Goal: Check status: Check status

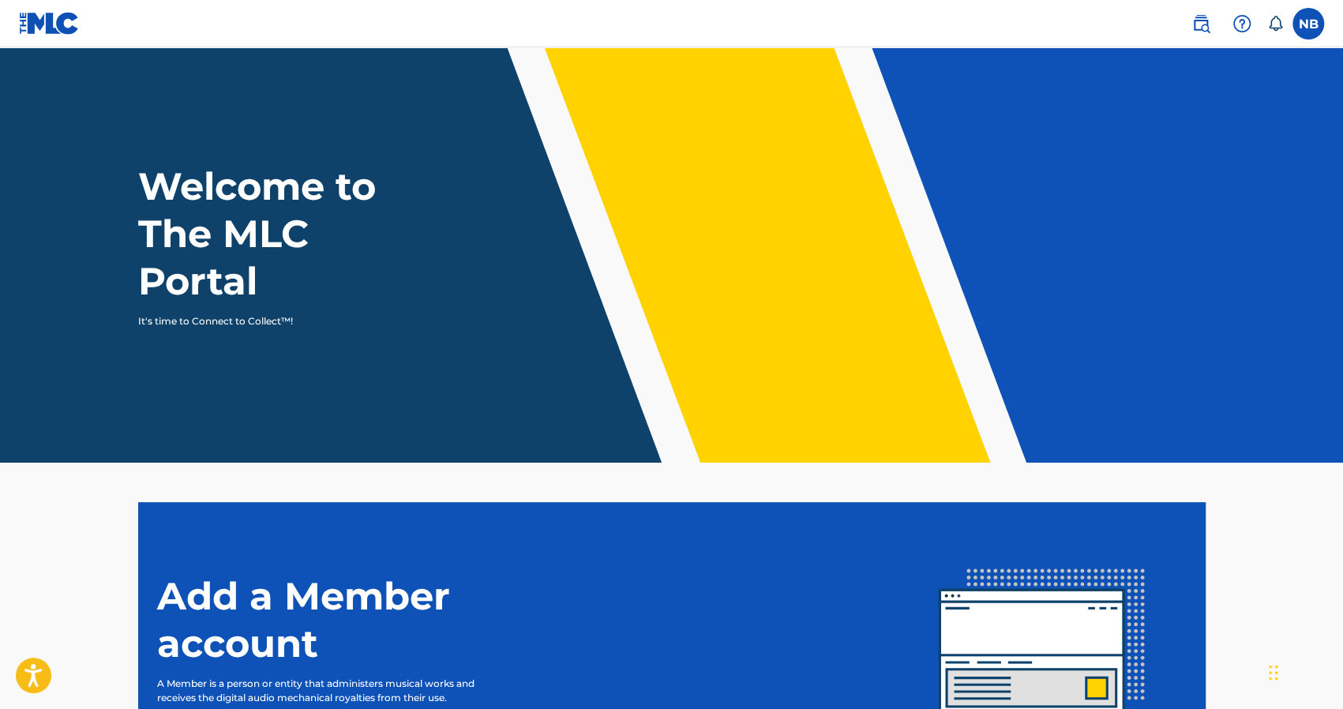
click at [1321, 21] on label at bounding box center [1308, 24] width 32 height 32
click at [1308, 24] on input "NB [PERSON_NAME] [EMAIL_ADDRESS][DOMAIN_NAME] Notification Preferences Profile …" at bounding box center [1308, 24] width 0 height 0
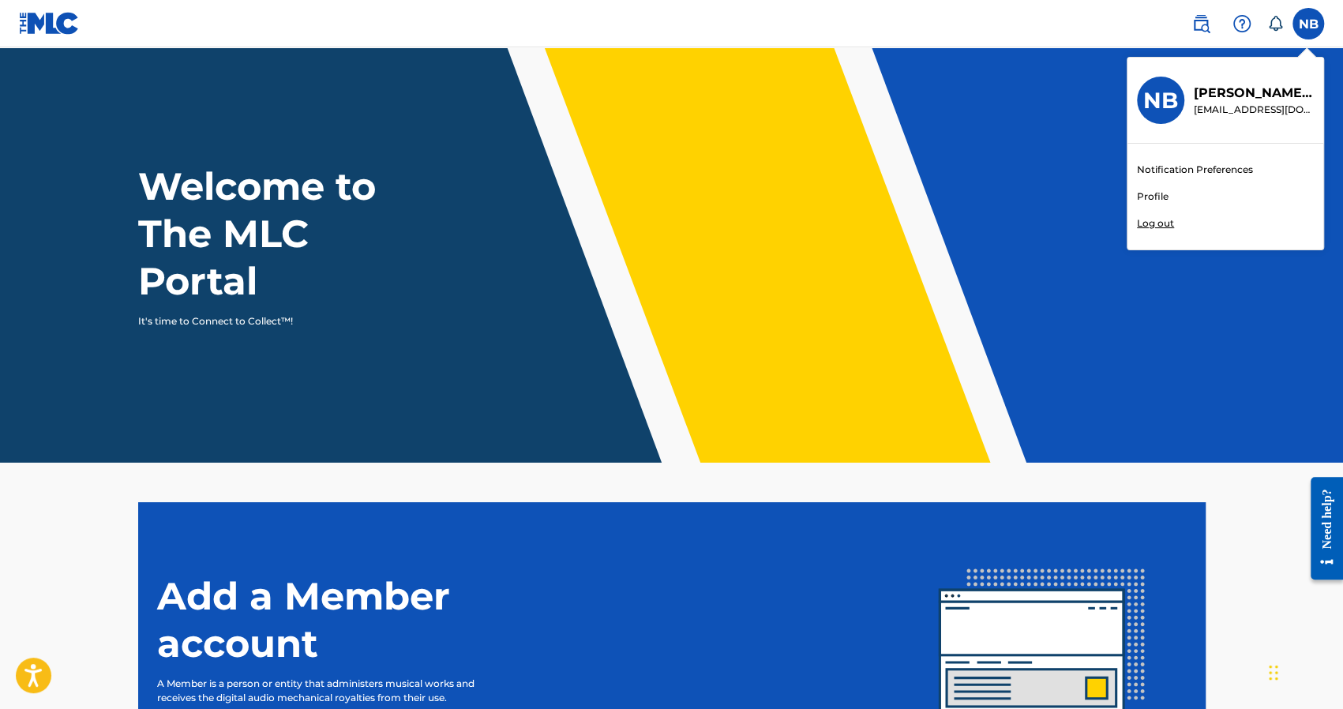
click at [1164, 99] on h3 "NB" at bounding box center [1160, 101] width 35 height 28
click at [1308, 24] on input "NB [PERSON_NAME] [EMAIL_ADDRESS][DOMAIN_NAME] Notification Preferences Profile …" at bounding box center [1308, 24] width 0 height 0
click at [1156, 195] on link "Profile" at bounding box center [1153, 196] width 32 height 14
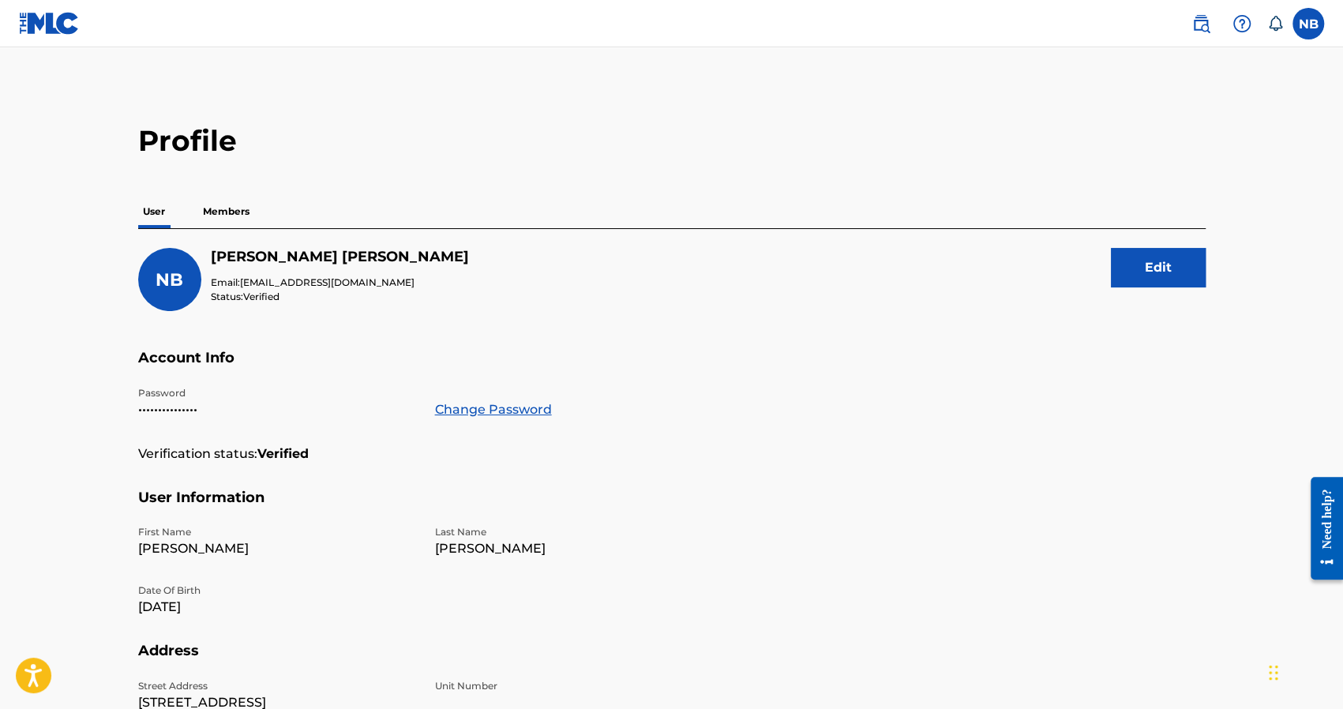
click at [237, 219] on p "Members" at bounding box center [226, 211] width 56 height 33
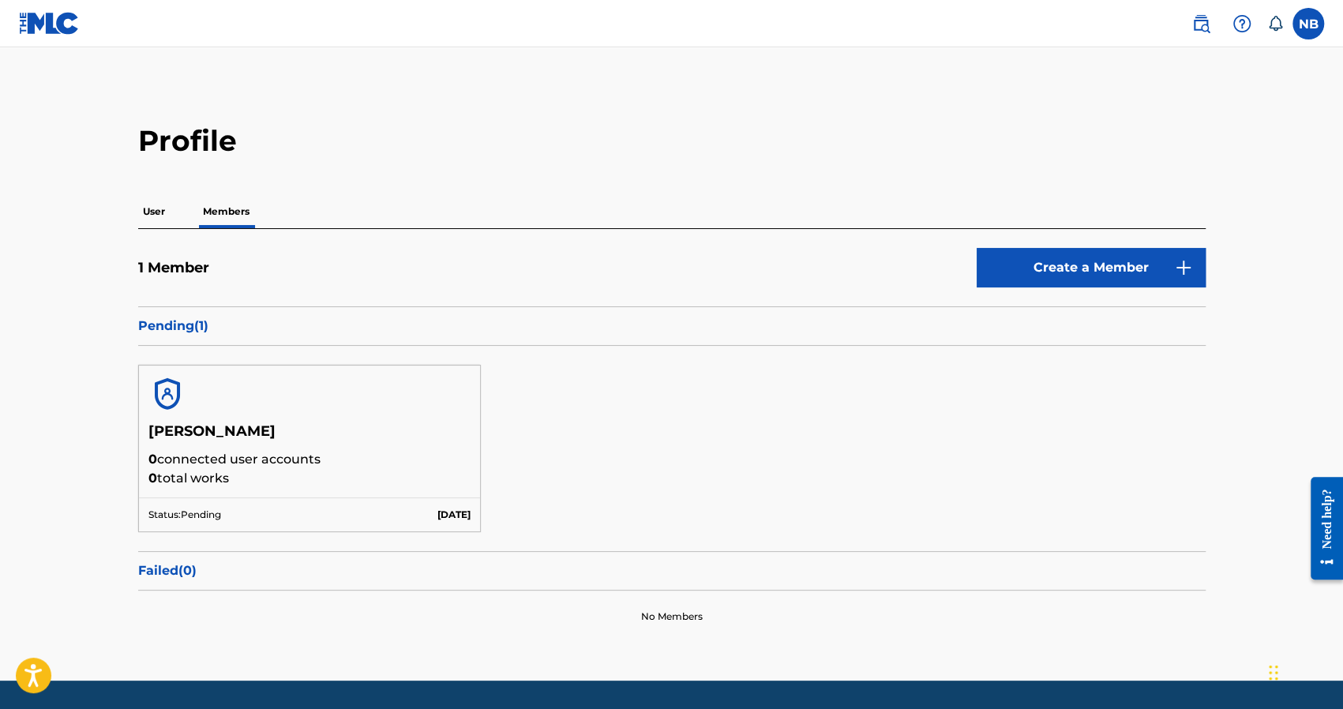
click at [175, 324] on p "Pending ( 1 )" at bounding box center [671, 326] width 1067 height 19
click at [216, 378] on div at bounding box center [310, 394] width 342 height 57
click at [188, 413] on div at bounding box center [310, 394] width 342 height 57
click at [174, 438] on h5 "[PERSON_NAME]" at bounding box center [309, 436] width 323 height 28
click at [174, 416] on div at bounding box center [310, 394] width 342 height 57
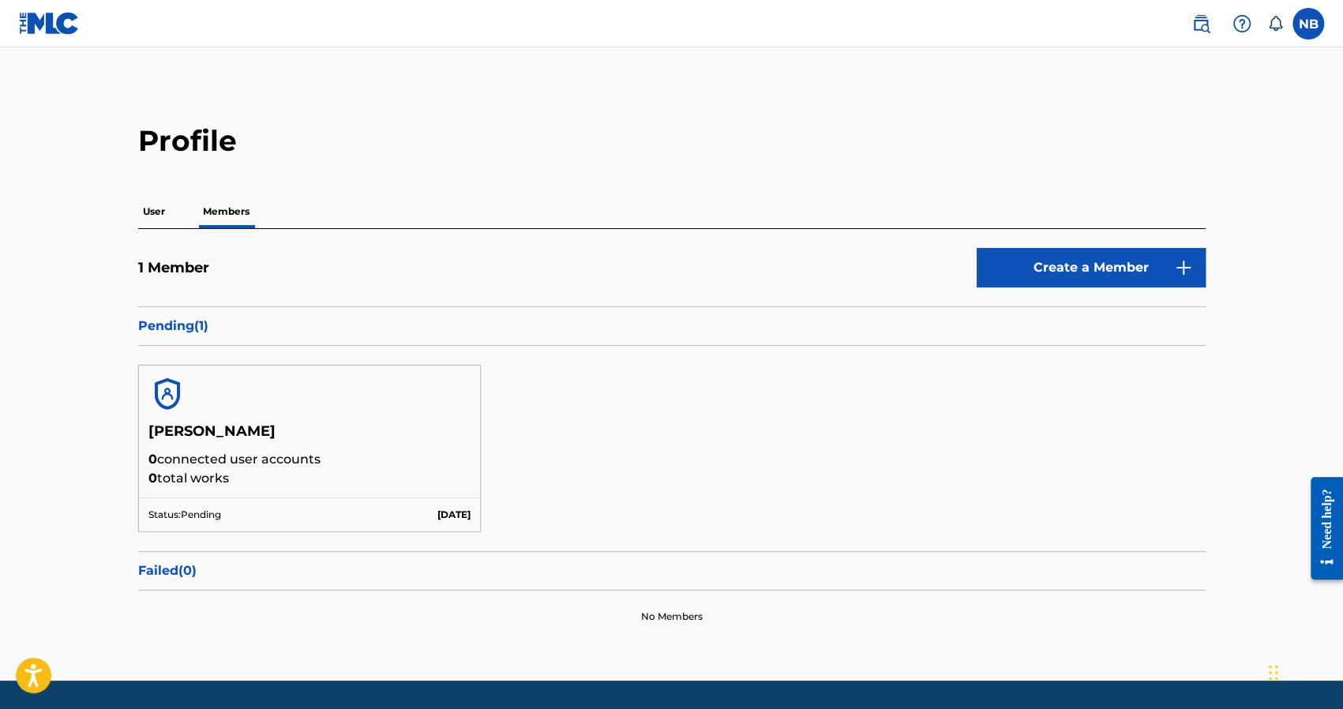
drag, startPoint x: 172, startPoint y: 385, endPoint x: 191, endPoint y: 396, distance: 21.9
click at [173, 385] on img at bounding box center [167, 394] width 38 height 38
drag, startPoint x: 411, startPoint y: 512, endPoint x: 448, endPoint y: 500, distance: 39.2
click at [412, 512] on div "Status: Pending [DATE]" at bounding box center [310, 514] width 342 height 34
click at [448, 500] on div "Status: Pending [DATE]" at bounding box center [310, 514] width 342 height 34
